Goal: Transaction & Acquisition: Purchase product/service

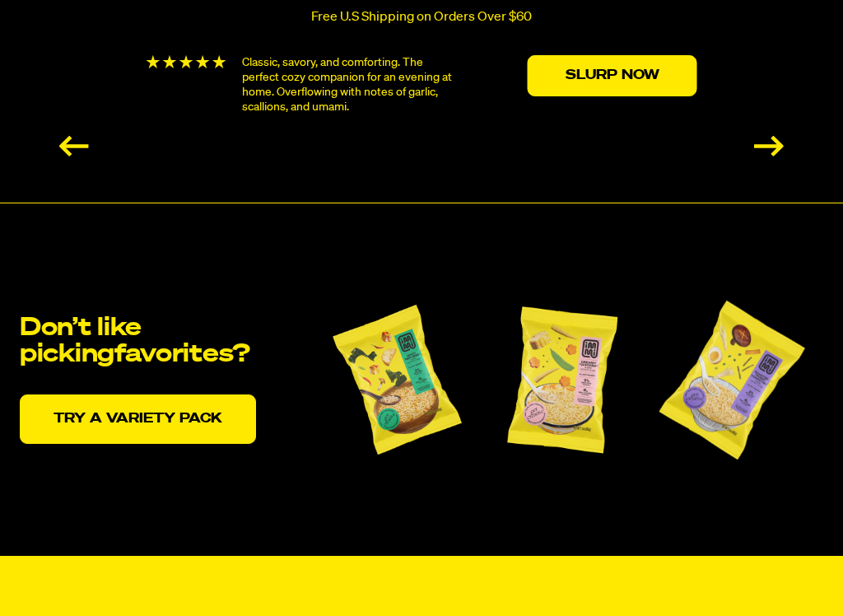
scroll to position [3253, 0]
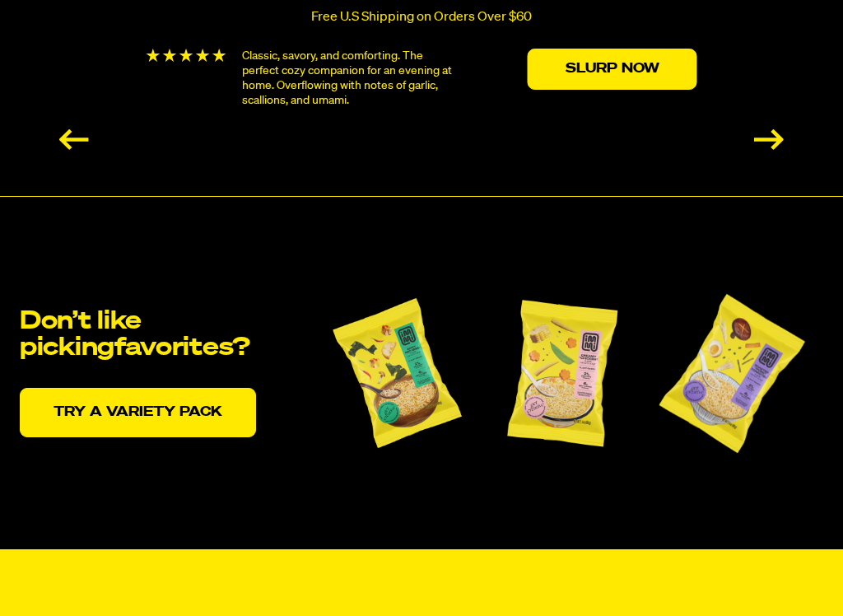
click at [217, 399] on link "Try a variety pack" at bounding box center [138, 412] width 236 height 49
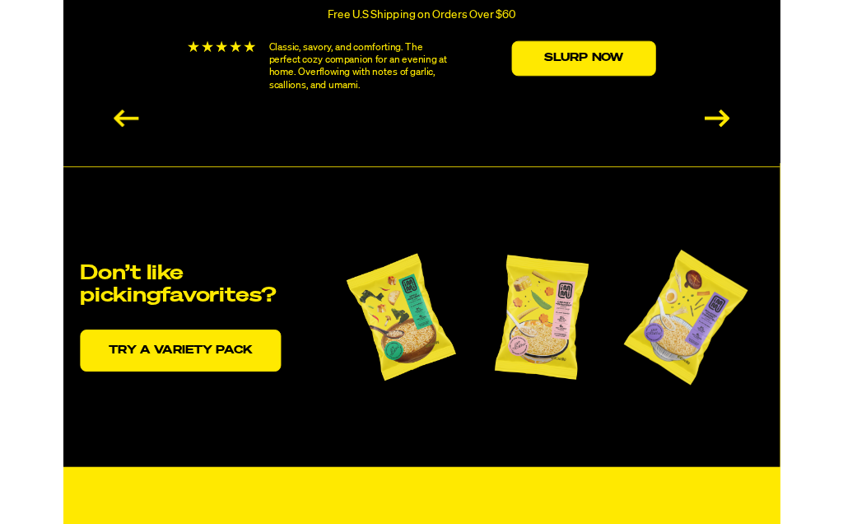
scroll to position [3299, 0]
